Goal: Task Accomplishment & Management: Manage account settings

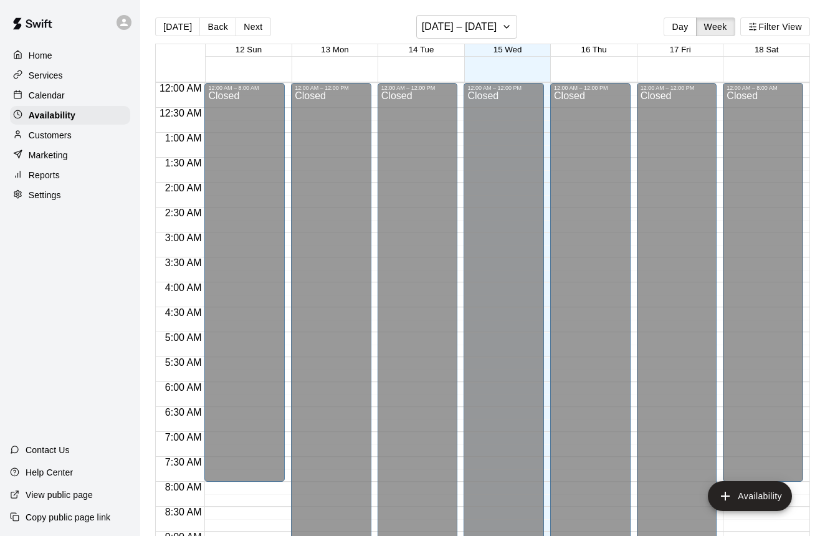
scroll to position [513, 0]
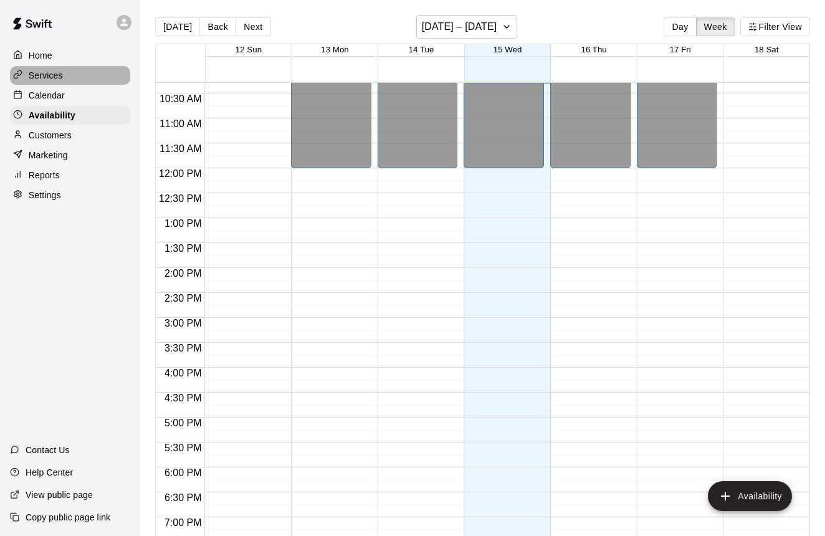
click at [51, 75] on p "Services" at bounding box center [46, 75] width 34 height 12
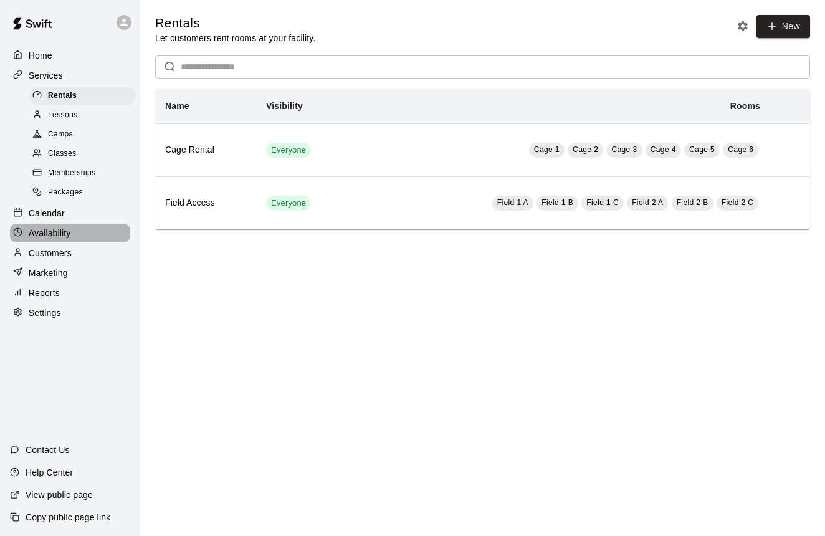
click at [58, 231] on p "Availability" at bounding box center [50, 233] width 42 height 12
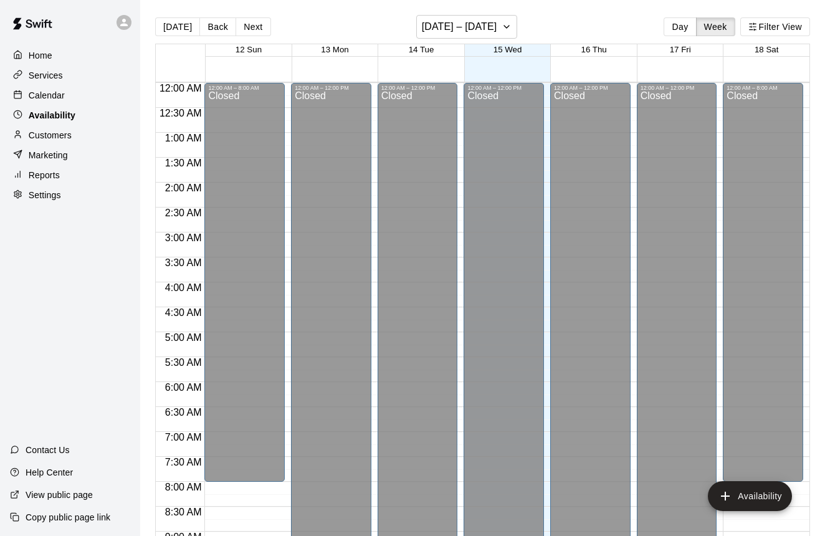
scroll to position [513, 0]
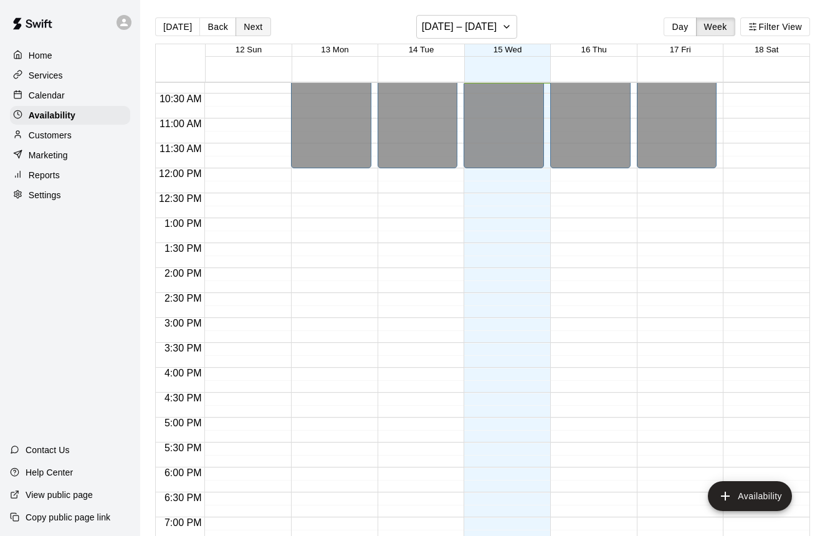
click at [245, 24] on button "Next" at bounding box center [253, 26] width 35 height 19
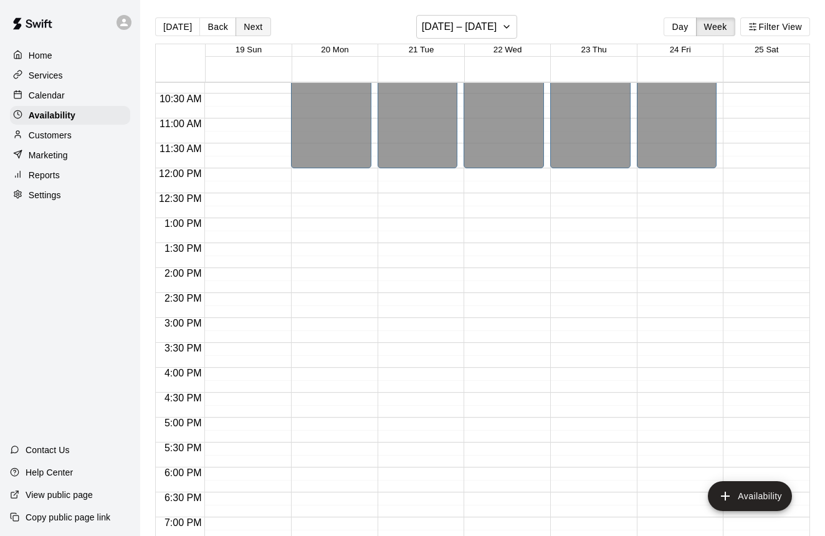
click at [245, 24] on button "Next" at bounding box center [253, 26] width 35 height 19
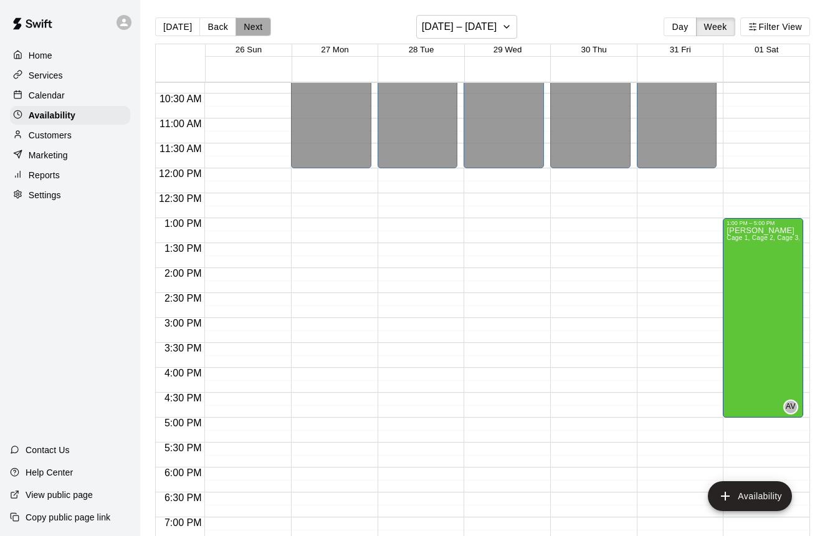
click at [245, 24] on button "Next" at bounding box center [253, 26] width 35 height 19
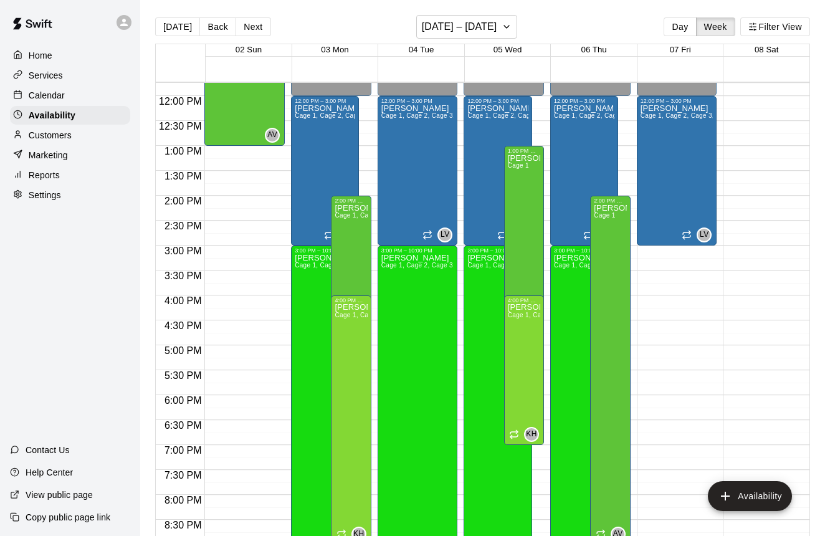
scroll to position [581, 0]
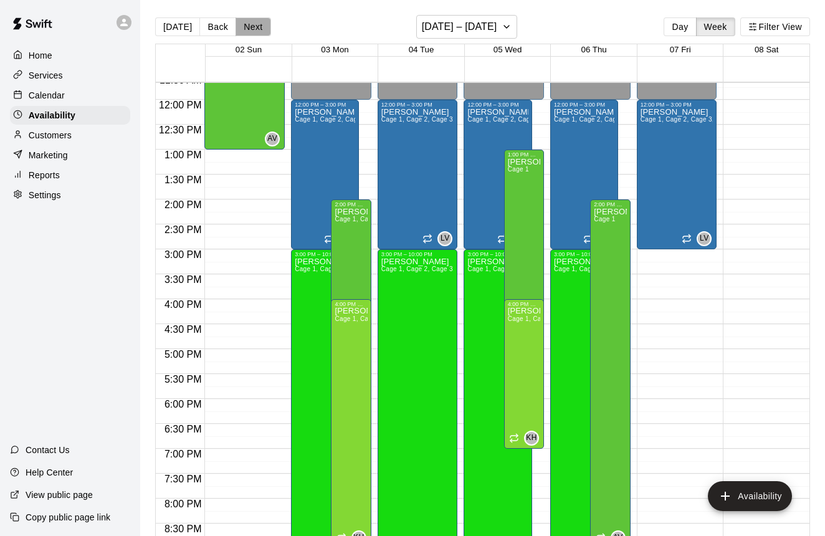
click at [262, 26] on button "Next" at bounding box center [253, 26] width 35 height 19
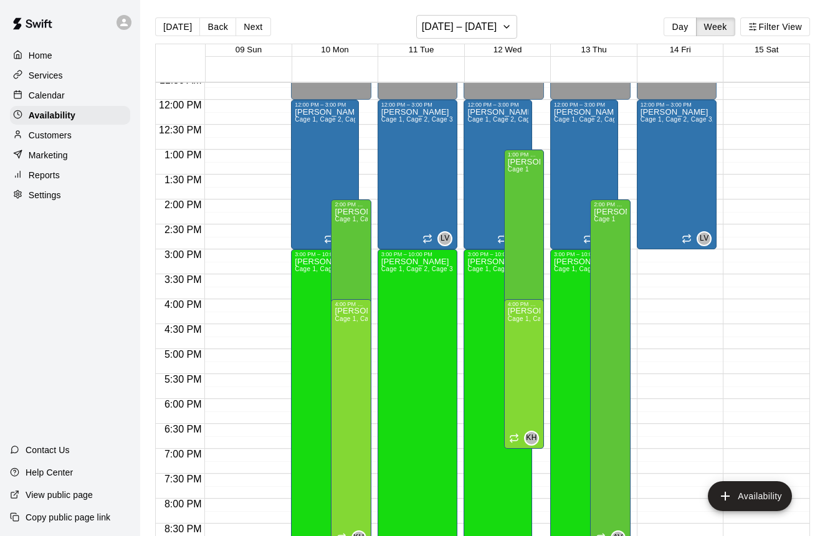
click at [58, 76] on p "Services" at bounding box center [46, 75] width 34 height 12
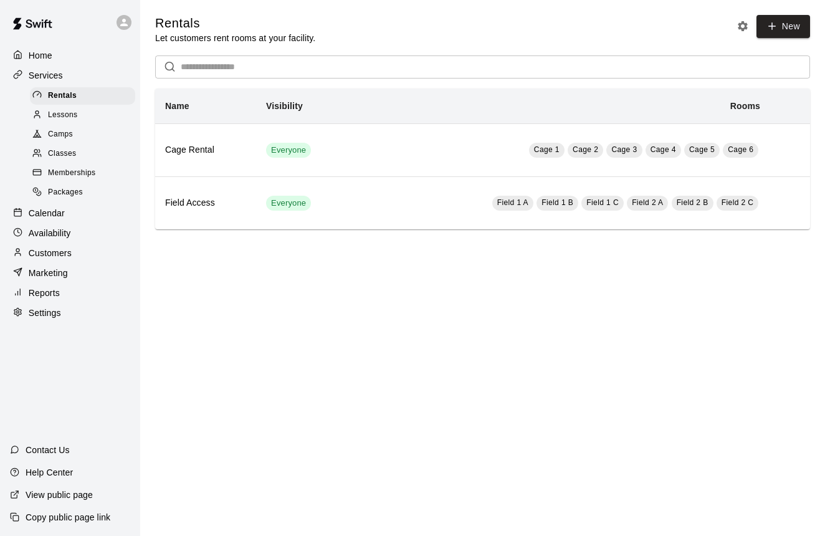
click at [65, 150] on span "Classes" at bounding box center [62, 154] width 28 height 12
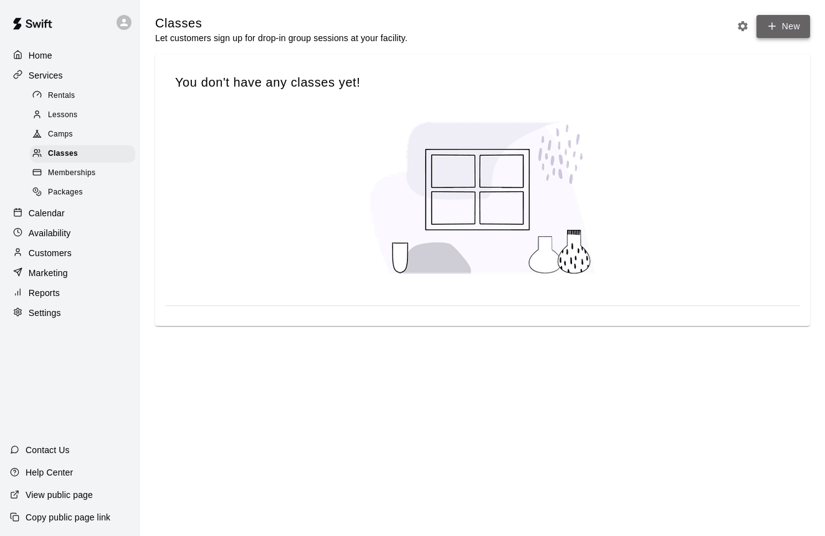
click at [788, 28] on button "New" at bounding box center [783, 26] width 54 height 23
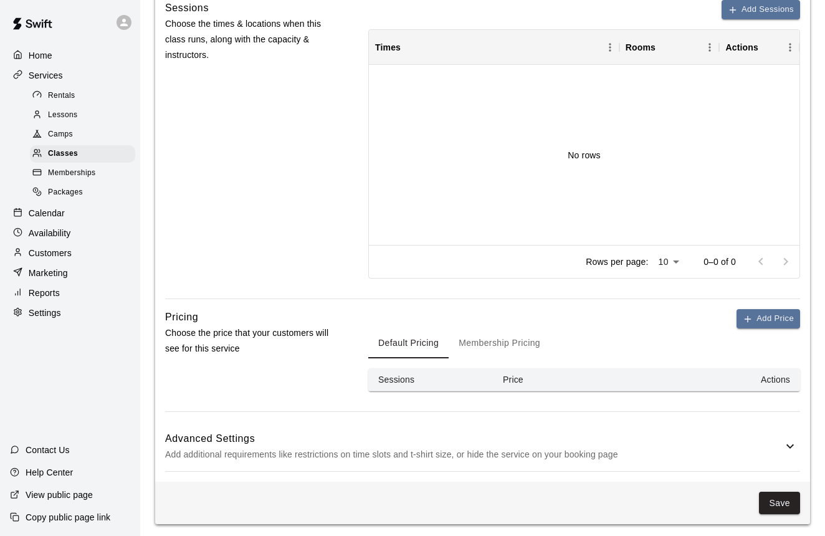
scroll to position [646, 0]
click at [790, 443] on icon at bounding box center [790, 446] width 15 height 15
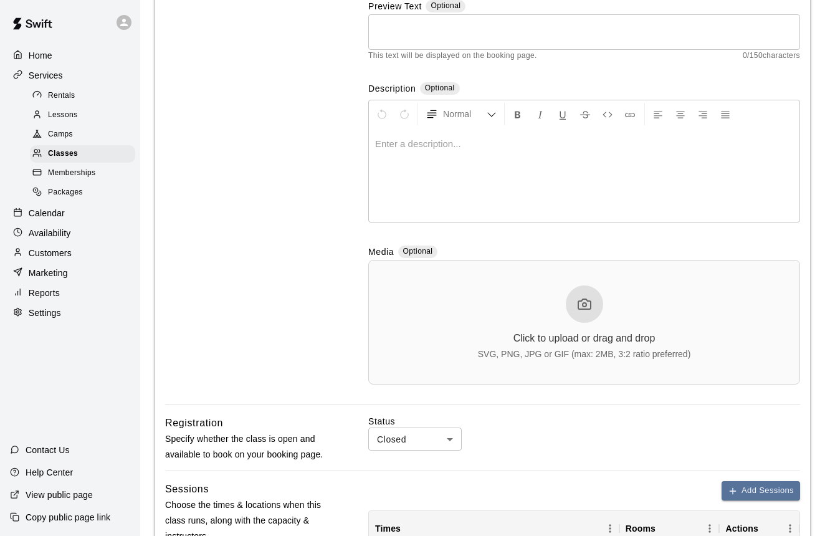
scroll to position [155, 0]
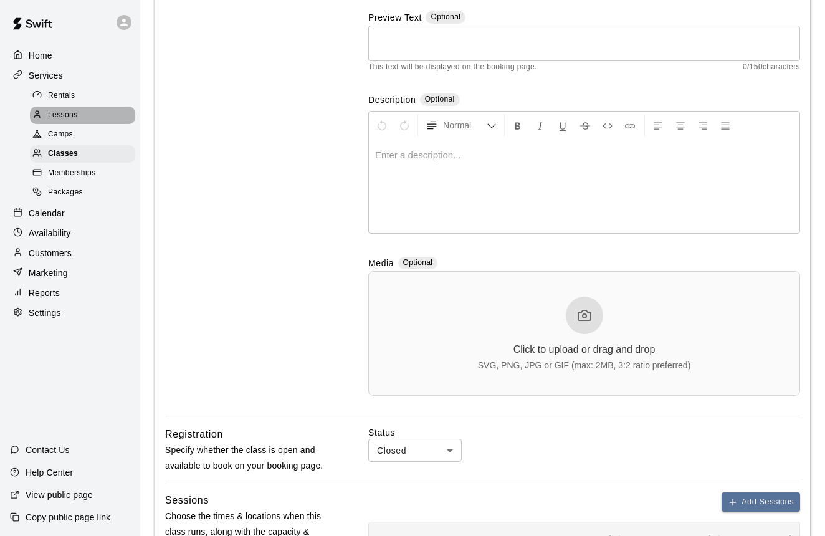
click at [67, 112] on span "Lessons" at bounding box center [63, 115] width 30 height 12
